Goal: Task Accomplishment & Management: Use online tool/utility

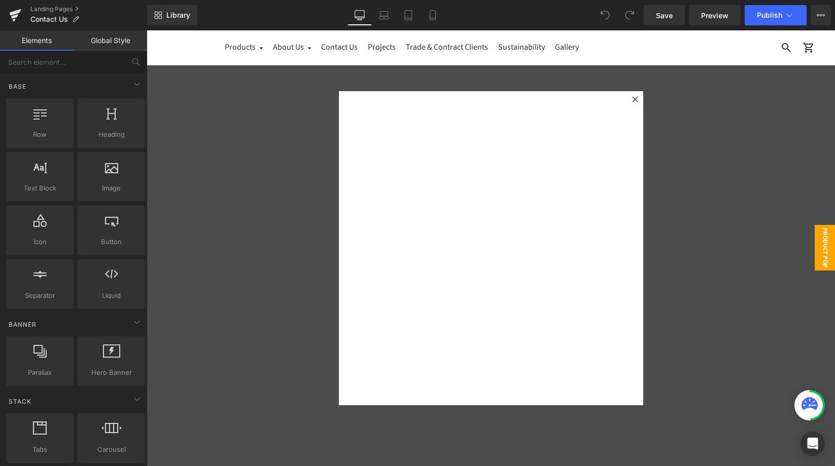
click at [637, 99] on icon at bounding box center [635, 99] width 6 height 6
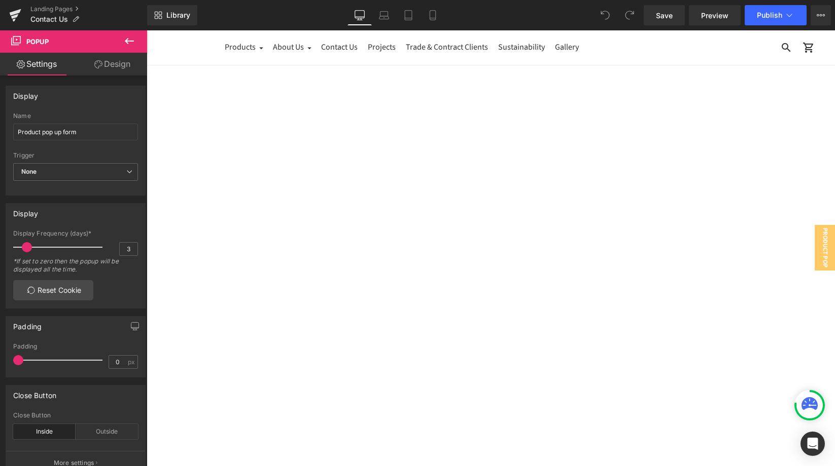
scroll to position [602, 0]
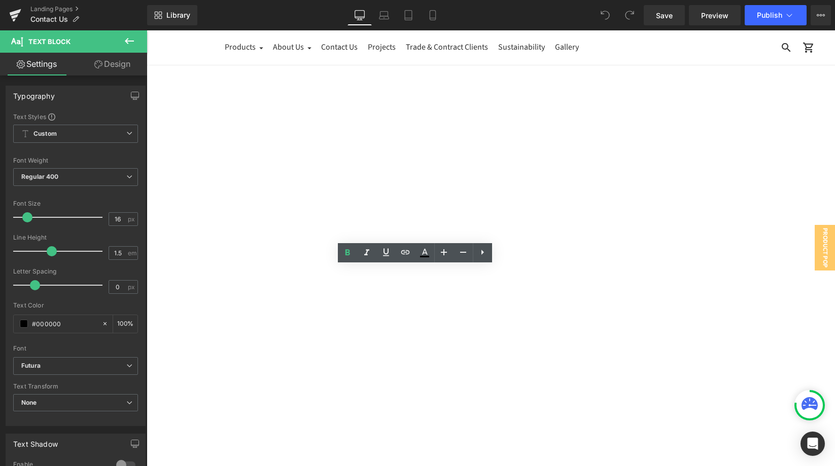
drag, startPoint x: 423, startPoint y: 283, endPoint x: 344, endPoint y: 281, distance: 78.6
drag, startPoint x: 432, startPoint y: 284, endPoint x: 347, endPoint y: 285, distance: 85.2
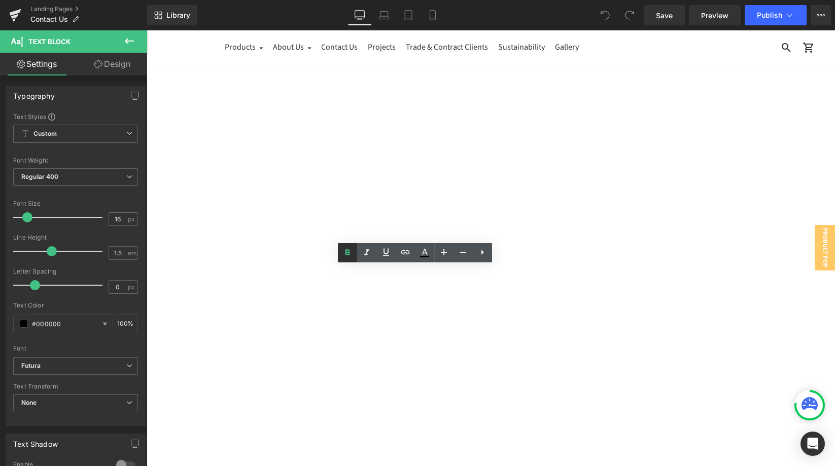
click at [342, 256] on icon at bounding box center [347, 253] width 12 height 12
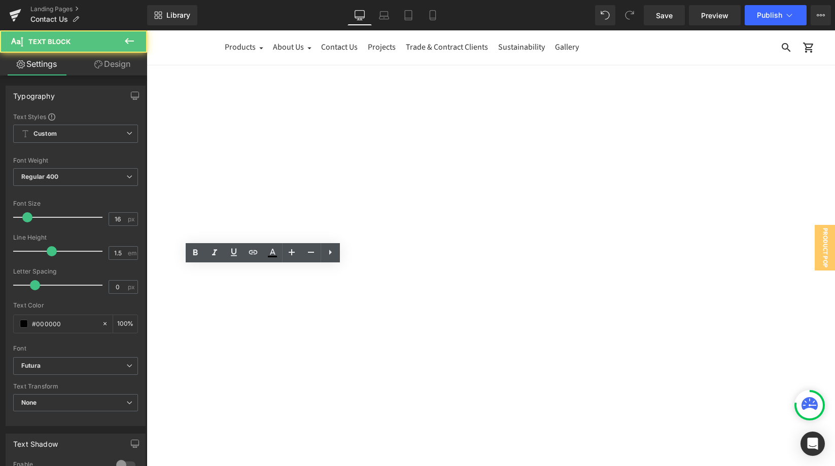
drag, startPoint x: 257, startPoint y: 286, endPoint x: 195, endPoint y: 287, distance: 61.9
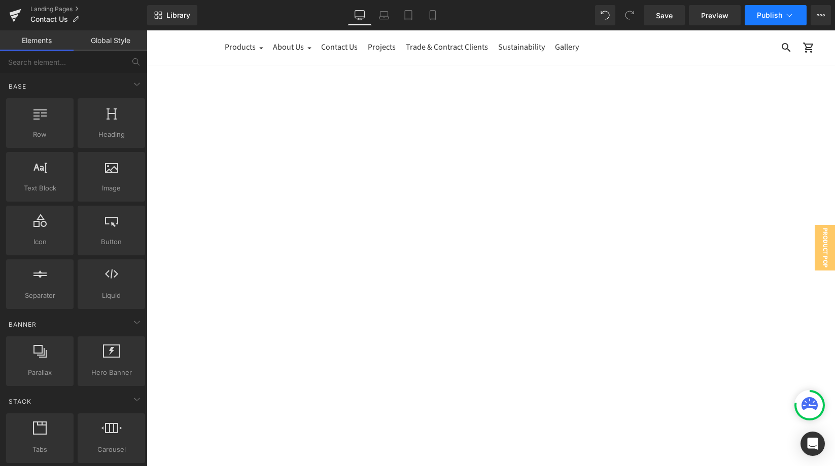
click at [761, 19] on span "Publish" at bounding box center [769, 15] width 25 height 8
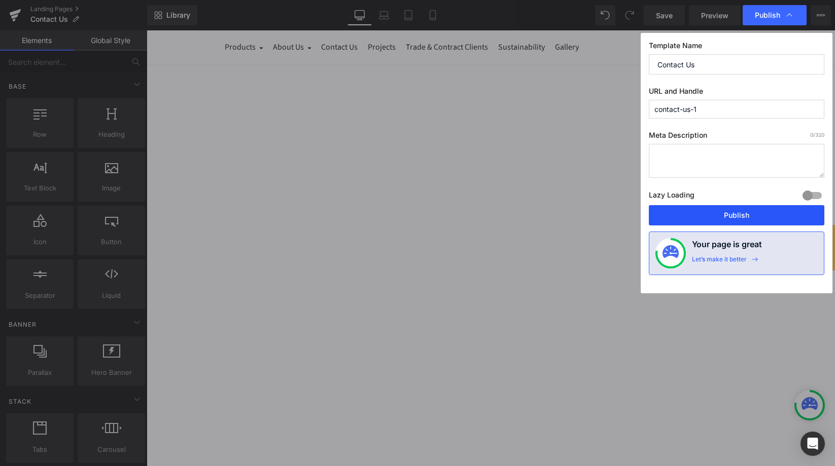
click at [708, 221] on button "Publish" at bounding box center [736, 215] width 175 height 20
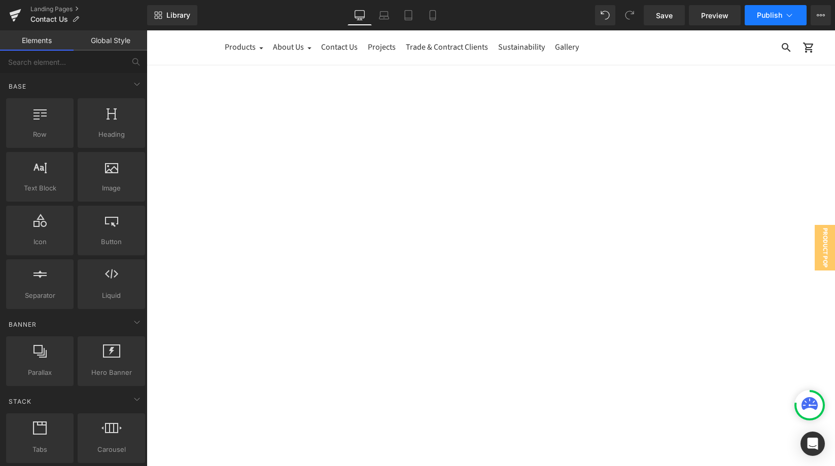
click at [785, 12] on icon at bounding box center [789, 15] width 10 height 10
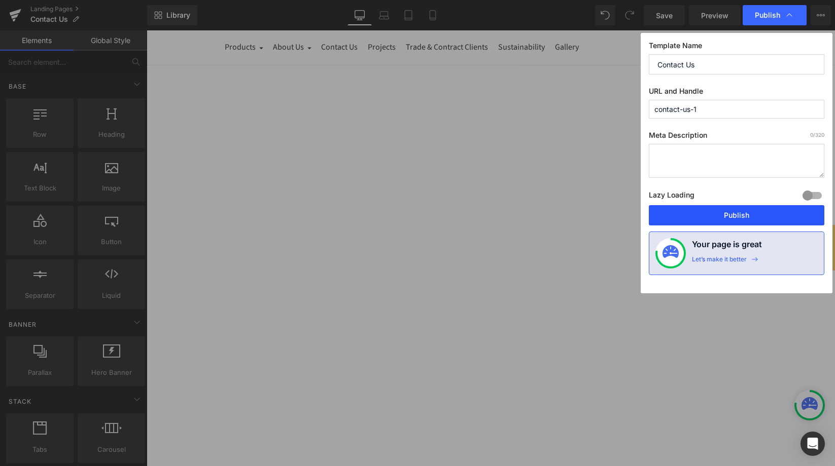
click at [748, 211] on button "Publish" at bounding box center [736, 215] width 175 height 20
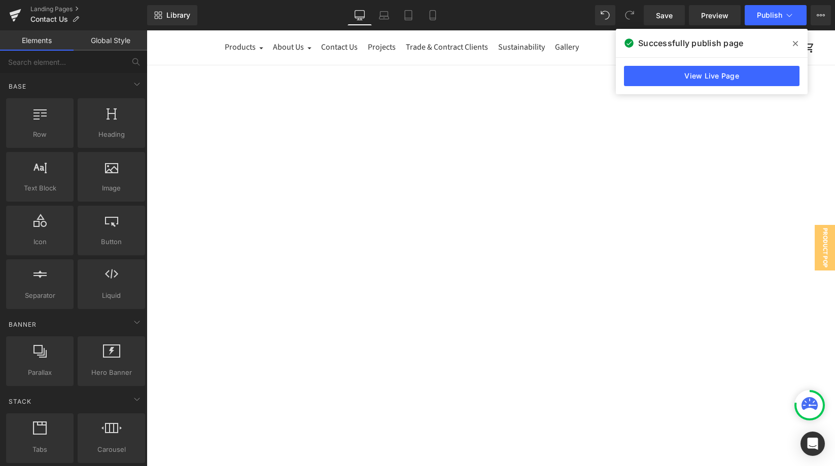
click at [792, 47] on span at bounding box center [795, 43] width 16 height 16
